Goal: Task Accomplishment & Management: Use online tool/utility

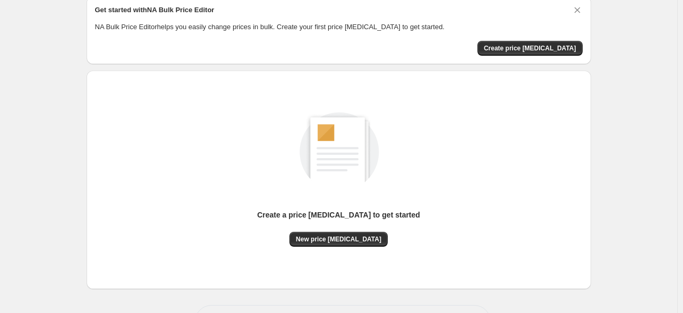
scroll to position [64, 0]
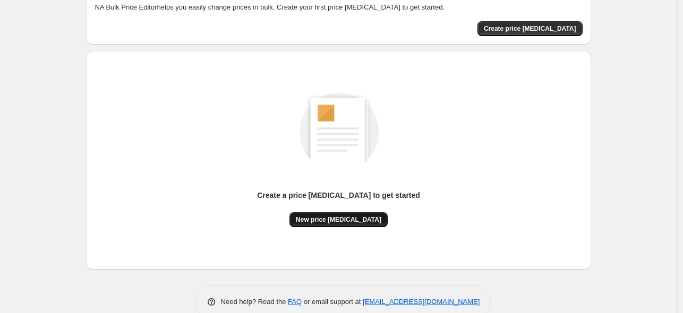
click at [319, 218] on span "New price [MEDICAL_DATA]" at bounding box center [338, 220] width 85 height 8
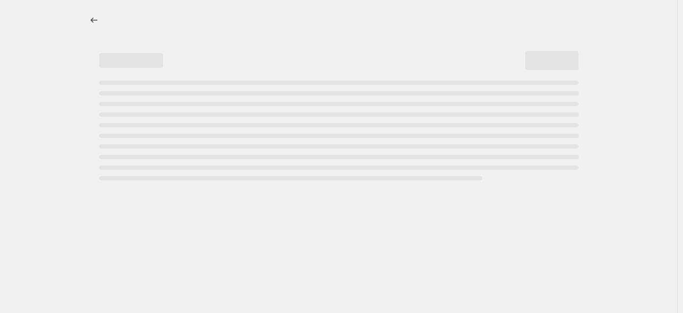
select select "percentage"
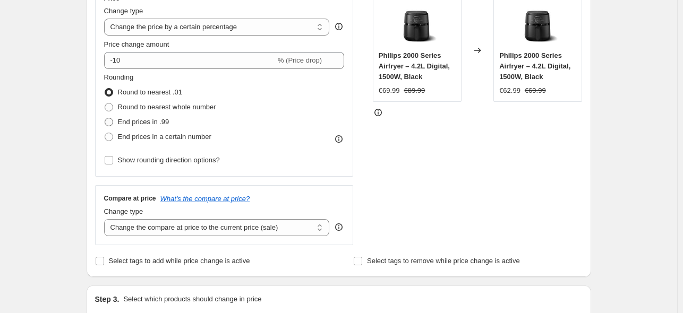
scroll to position [191, 0]
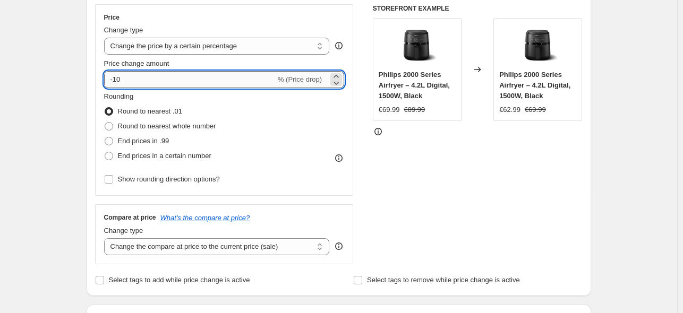
click at [164, 79] on input "-10" at bounding box center [189, 79] width 171 height 17
type input "-1"
click at [197, 76] on input "-25" at bounding box center [189, 79] width 171 height 17
type input "-2"
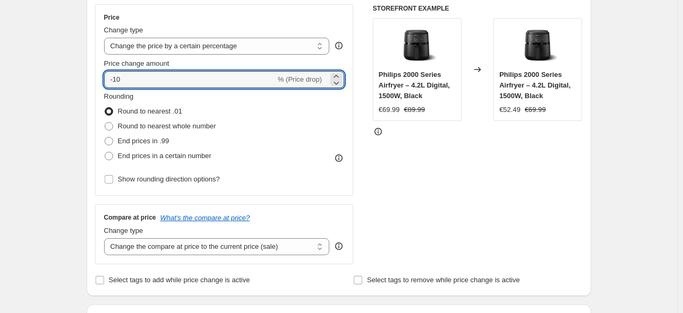
click at [149, 83] on input "-10" at bounding box center [189, 79] width 171 height 17
type input "-1"
type input "-25"
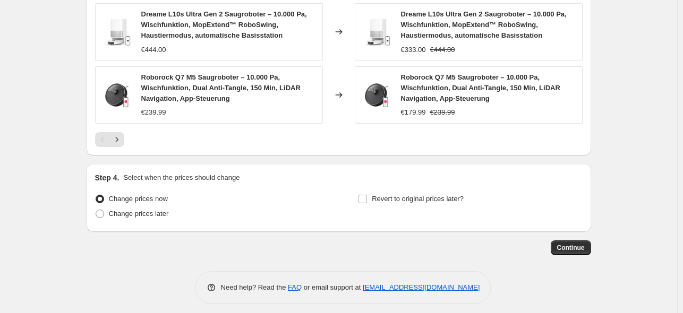
scroll to position [796, 0]
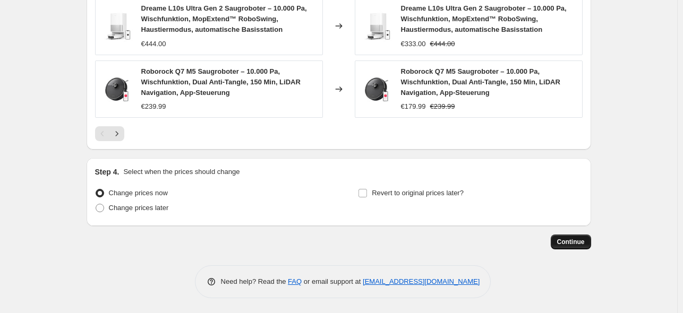
click at [580, 241] on span "Continue" at bounding box center [571, 242] width 28 height 8
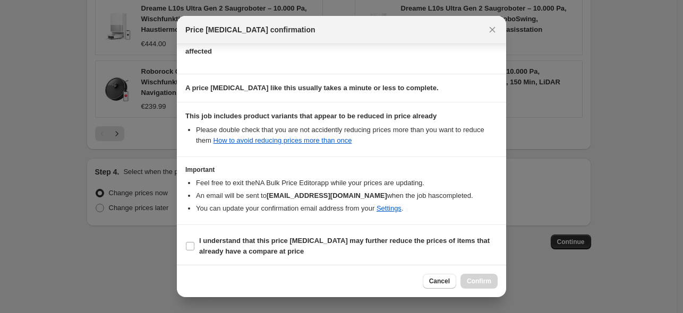
scroll to position [132, 0]
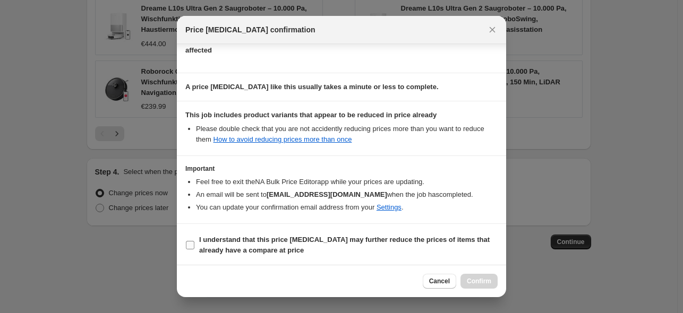
click at [243, 244] on b "I understand that this price [MEDICAL_DATA] may further reduce the prices of it…" at bounding box center [344, 245] width 290 height 19
click at [194, 244] on input "I understand that this price [MEDICAL_DATA] may further reduce the prices of it…" at bounding box center [190, 245] width 8 height 8
checkbox input "true"
click at [485, 278] on span "Confirm" at bounding box center [479, 281] width 24 height 8
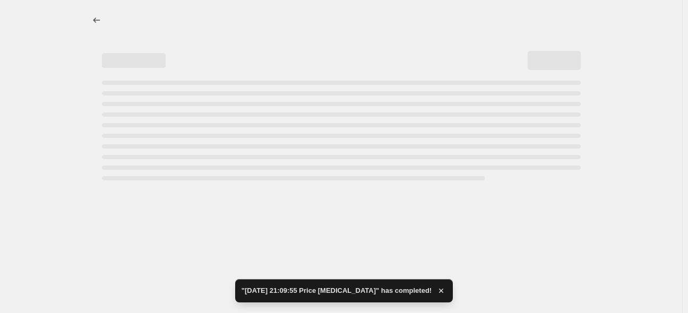
select select "percentage"
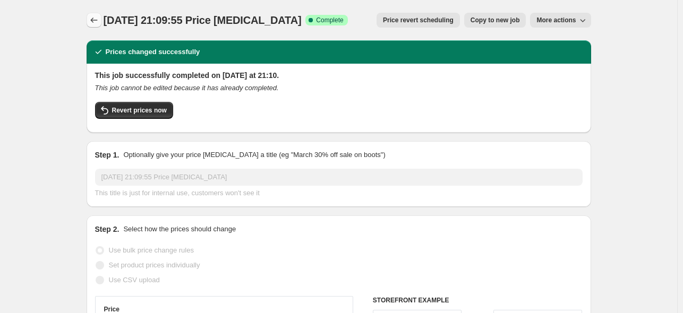
click at [98, 18] on icon "Price change jobs" at bounding box center [94, 20] width 11 height 11
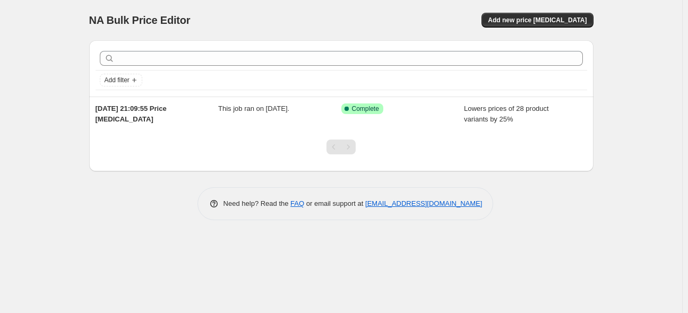
click at [157, 20] on span "NA Bulk Price Editor" at bounding box center [139, 20] width 101 height 12
click at [130, 20] on span "NA Bulk Price Editor" at bounding box center [139, 20] width 101 height 12
click at [105, 22] on span "NA Bulk Price Editor" at bounding box center [139, 20] width 101 height 12
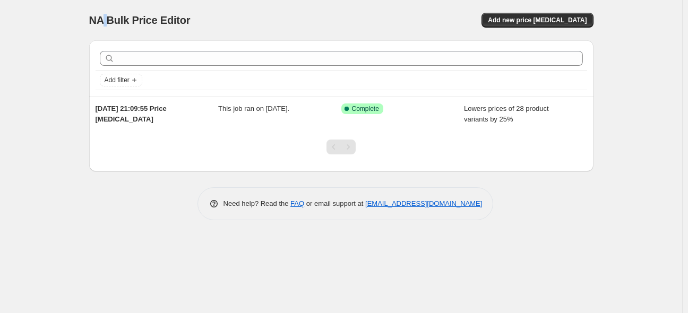
click at [105, 22] on span "NA Bulk Price Editor" at bounding box center [139, 20] width 101 height 12
click at [130, 20] on span "NA Bulk Price Editor" at bounding box center [139, 20] width 101 height 12
click at [129, 20] on span "NA Bulk Price Editor" at bounding box center [139, 20] width 101 height 12
click at [157, 22] on span "NA Bulk Price Editor" at bounding box center [139, 20] width 101 height 12
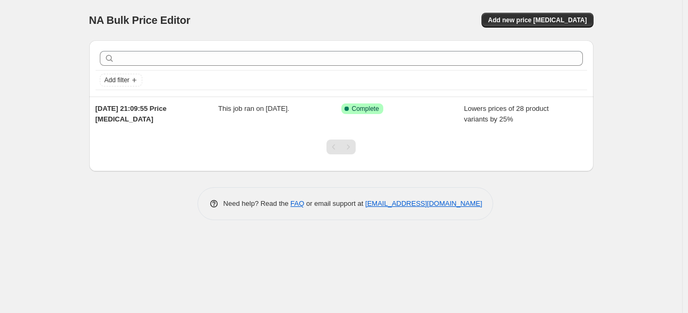
click at [105, 21] on span "NA Bulk Price Editor" at bounding box center [139, 20] width 101 height 12
click at [130, 21] on span "NA Bulk Price Editor" at bounding box center [139, 20] width 101 height 12
click at [156, 22] on span "NA Bulk Price Editor" at bounding box center [139, 20] width 101 height 12
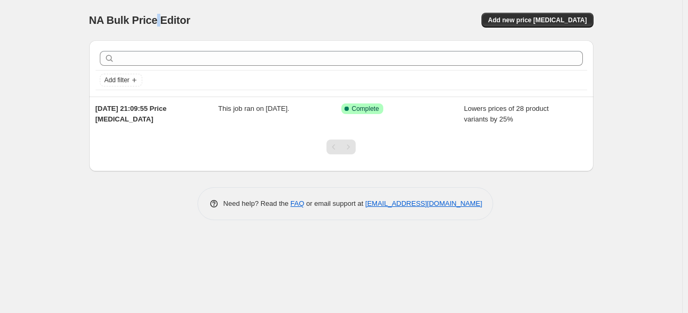
click at [156, 22] on span "NA Bulk Price Editor" at bounding box center [139, 20] width 101 height 12
click at [157, 21] on span "NA Bulk Price Editor" at bounding box center [139, 20] width 101 height 12
click at [57, 4] on div "NA Bulk Price Editor. This page is ready NA Bulk Price Editor Add new price [ME…" at bounding box center [341, 156] width 682 height 313
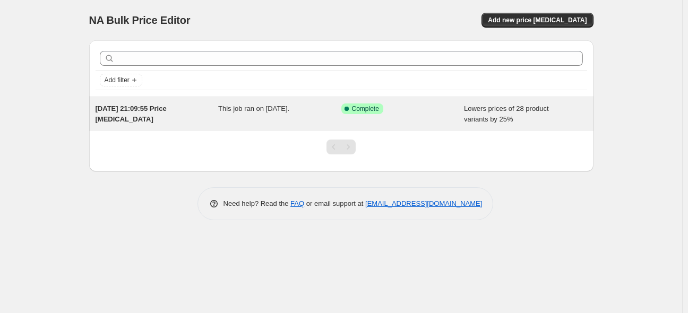
click at [255, 116] on div "This job ran on [DATE]." at bounding box center [279, 114] width 123 height 21
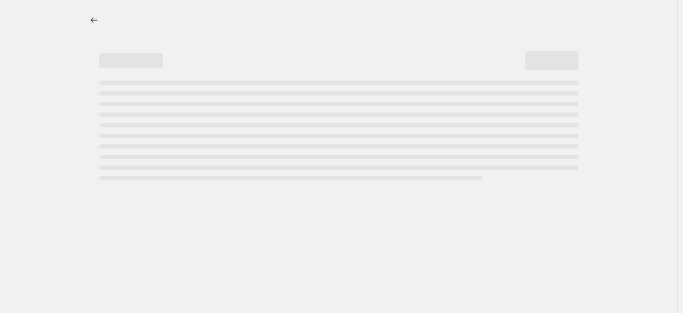
select select "percentage"
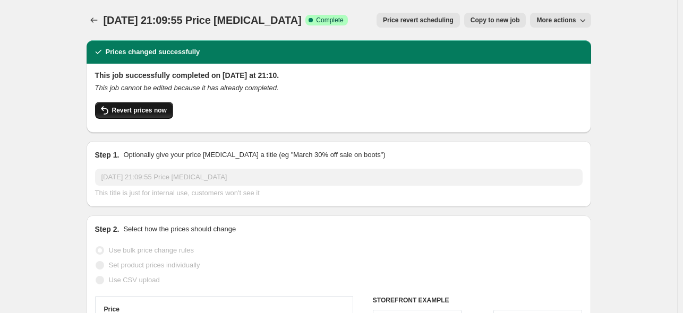
click at [142, 104] on button "Revert prices now" at bounding box center [134, 110] width 78 height 17
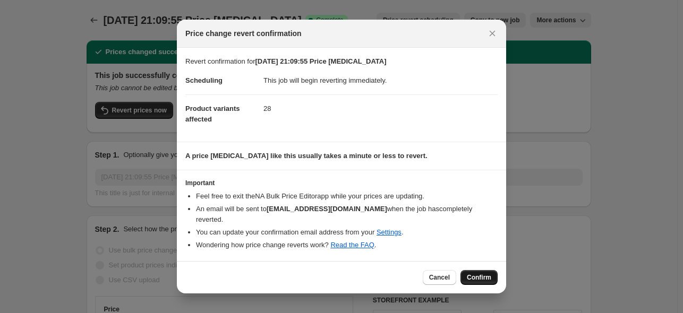
click at [486, 274] on span "Confirm" at bounding box center [479, 277] width 24 height 8
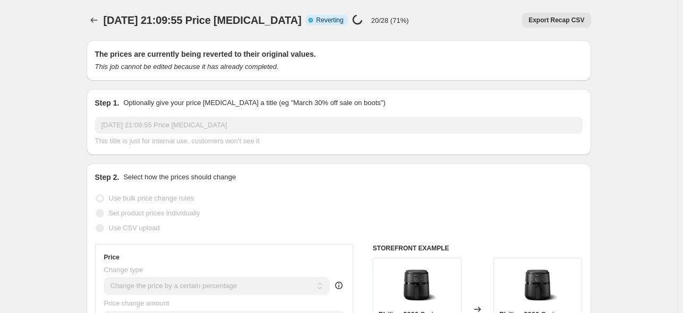
select select "percentage"
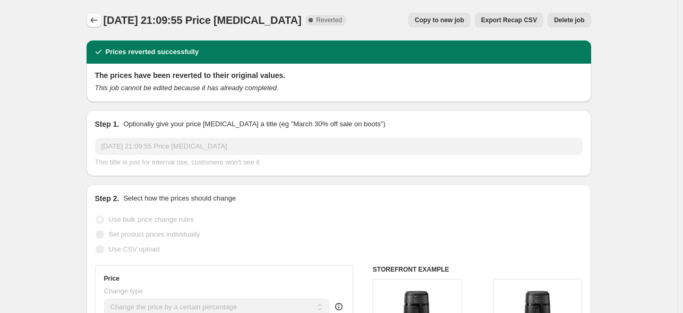
click at [96, 18] on icon "Price change jobs" at bounding box center [94, 20] width 11 height 11
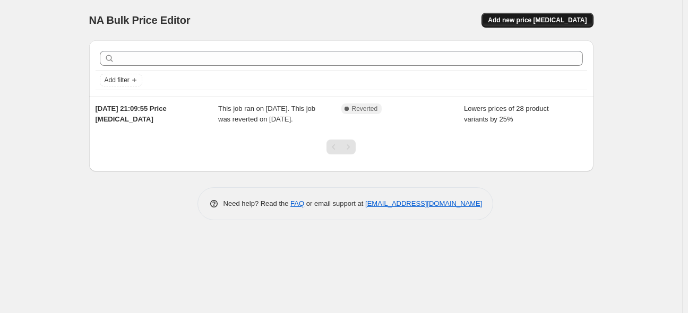
click at [532, 23] on span "Add new price [MEDICAL_DATA]" at bounding box center [537, 20] width 99 height 8
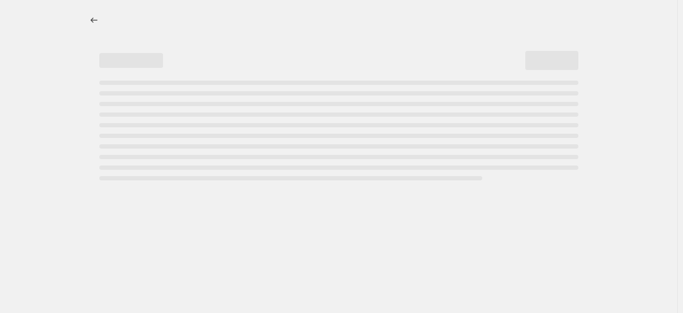
select select "percentage"
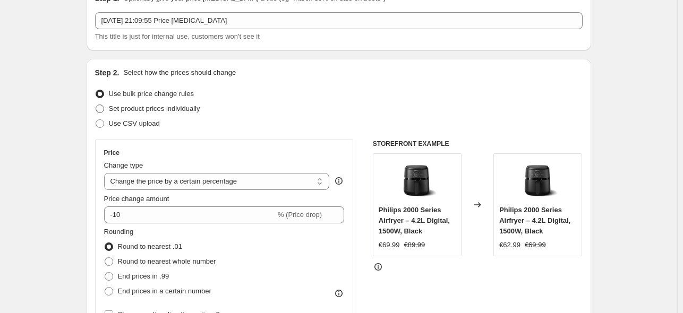
scroll to position [127, 0]
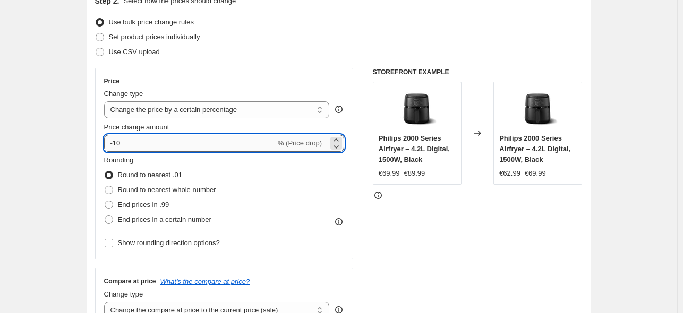
click at [156, 139] on input "-10" at bounding box center [189, 143] width 171 height 17
type input "-1"
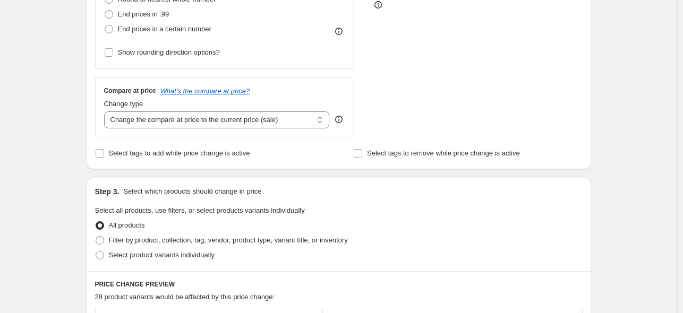
scroll to position [319, 0]
type input "-26"
click at [231, 119] on select "Change the compare at price to the current price (sale) Change the compare at p…" at bounding box center [217, 119] width 226 height 17
click at [106, 111] on select "Change the compare at price to the current price (sale) Change the compare at p…" at bounding box center [217, 119] width 226 height 17
click at [310, 151] on div "Select tags to add while price change is active" at bounding box center [209, 152] width 229 height 15
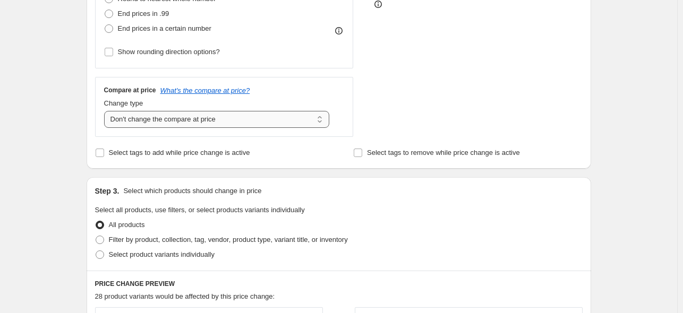
click at [181, 125] on select "Change the compare at price to the current price (sale) Change the compare at p…" at bounding box center [217, 119] width 226 height 17
select select "ep"
click at [106, 111] on select "Change the compare at price to the current price (sale) Change the compare at p…" at bounding box center [217, 119] width 226 height 17
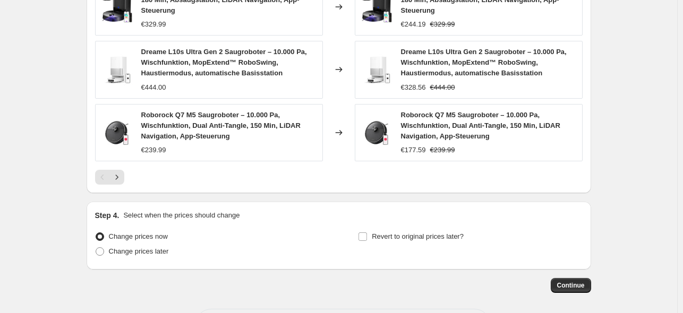
scroll to position [764, 0]
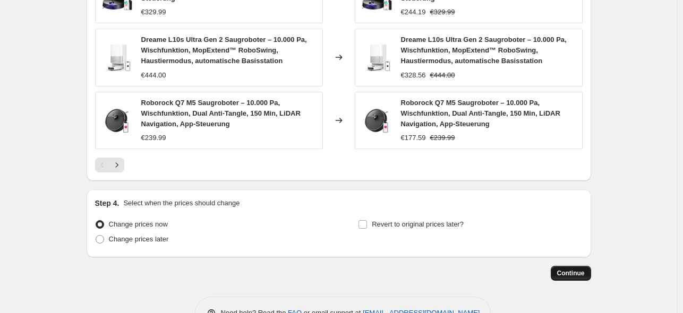
click at [573, 278] on button "Continue" at bounding box center [571, 273] width 40 height 15
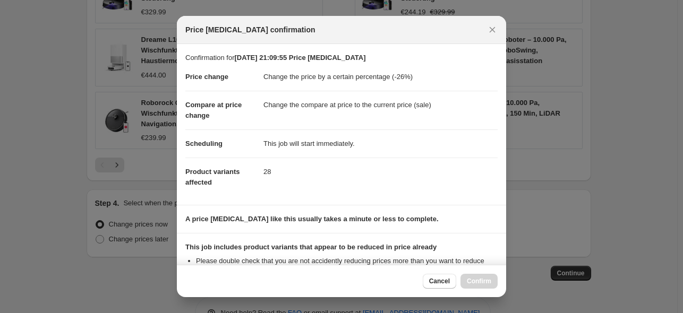
scroll to position [132, 0]
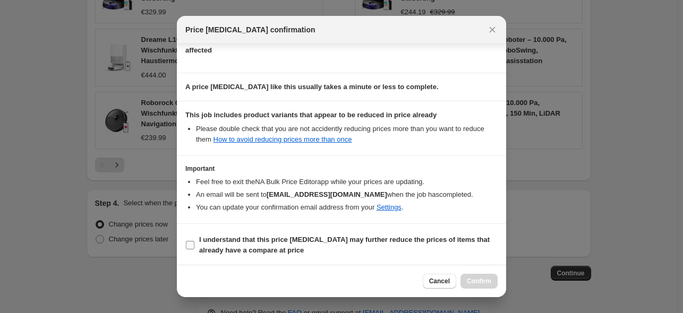
click at [187, 244] on input "I understand that this price [MEDICAL_DATA] may further reduce the prices of it…" at bounding box center [190, 245] width 8 height 8
checkbox input "true"
click at [478, 280] on span "Confirm" at bounding box center [479, 281] width 24 height 8
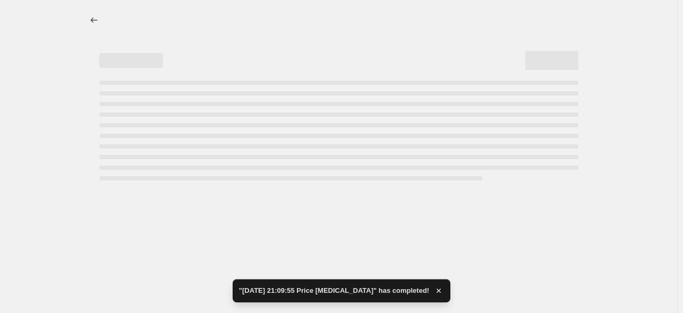
select select "percentage"
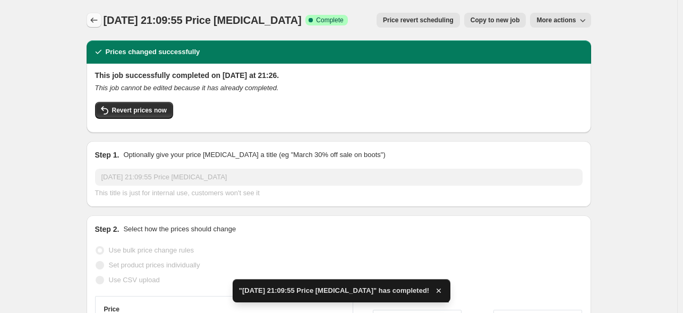
click at [98, 25] on icon "Price change jobs" at bounding box center [94, 20] width 11 height 11
